Goal: Task Accomplishment & Management: Manage account settings

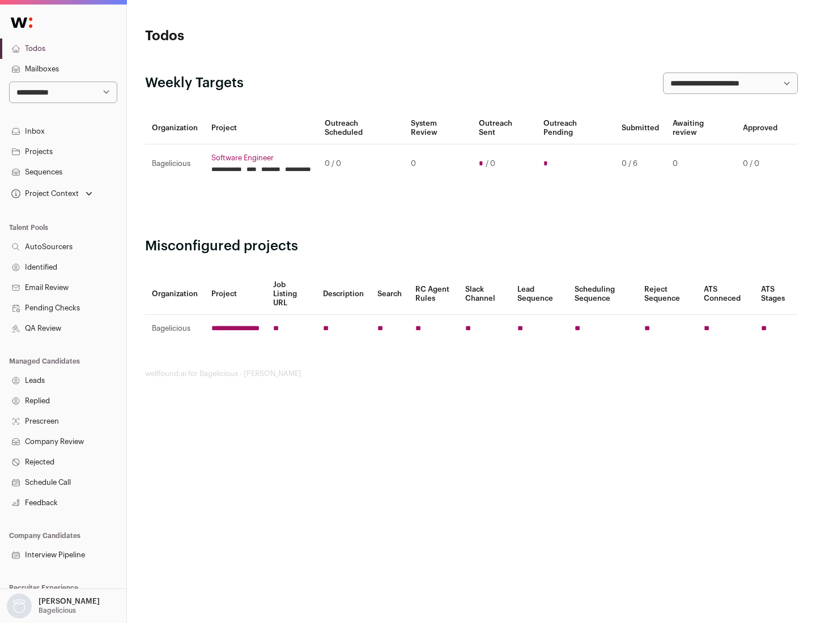
click at [63, 151] on link "Projects" at bounding box center [63, 152] width 126 height 20
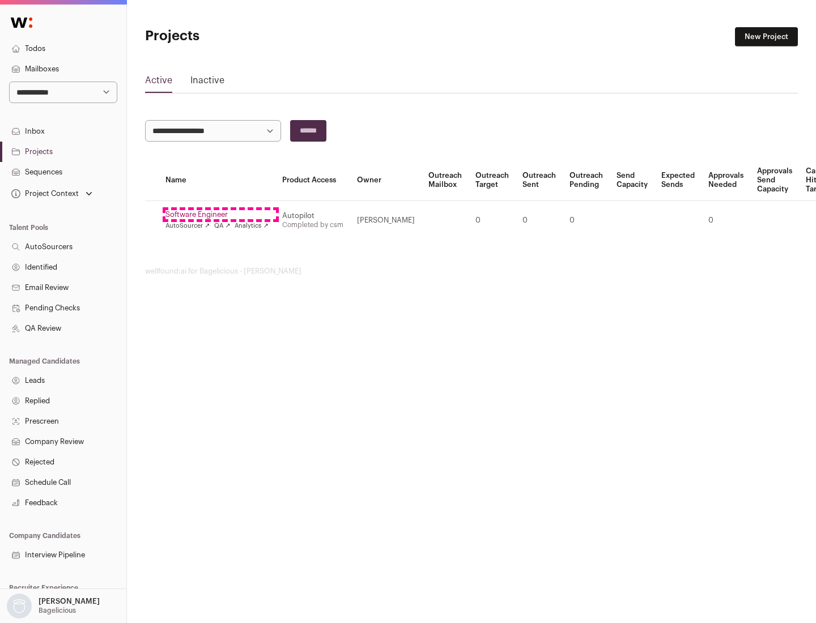
click at [220, 215] on link "Software Engineer" at bounding box center [216, 214] width 103 height 9
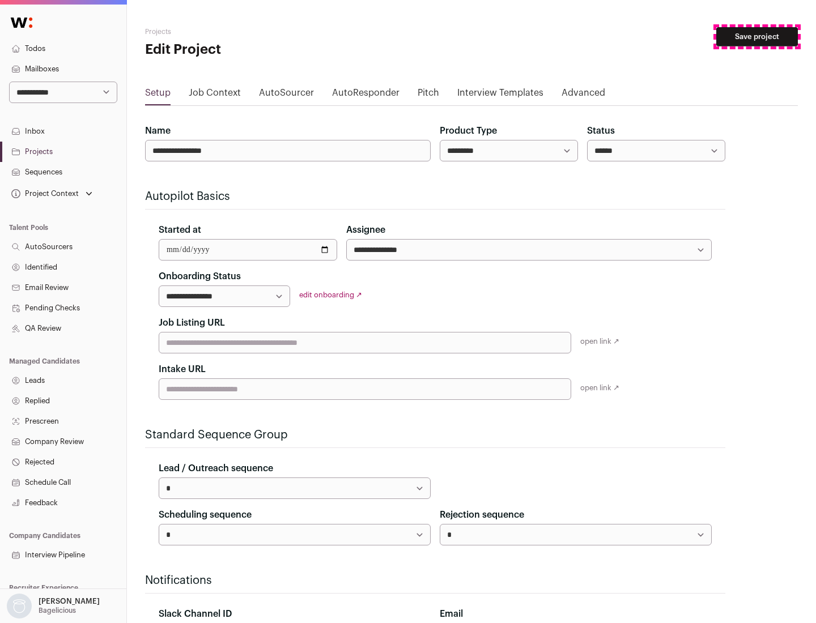
click at [757, 37] on button "Save project" at bounding box center [757, 36] width 82 height 19
